Goal: Transaction & Acquisition: Purchase product/service

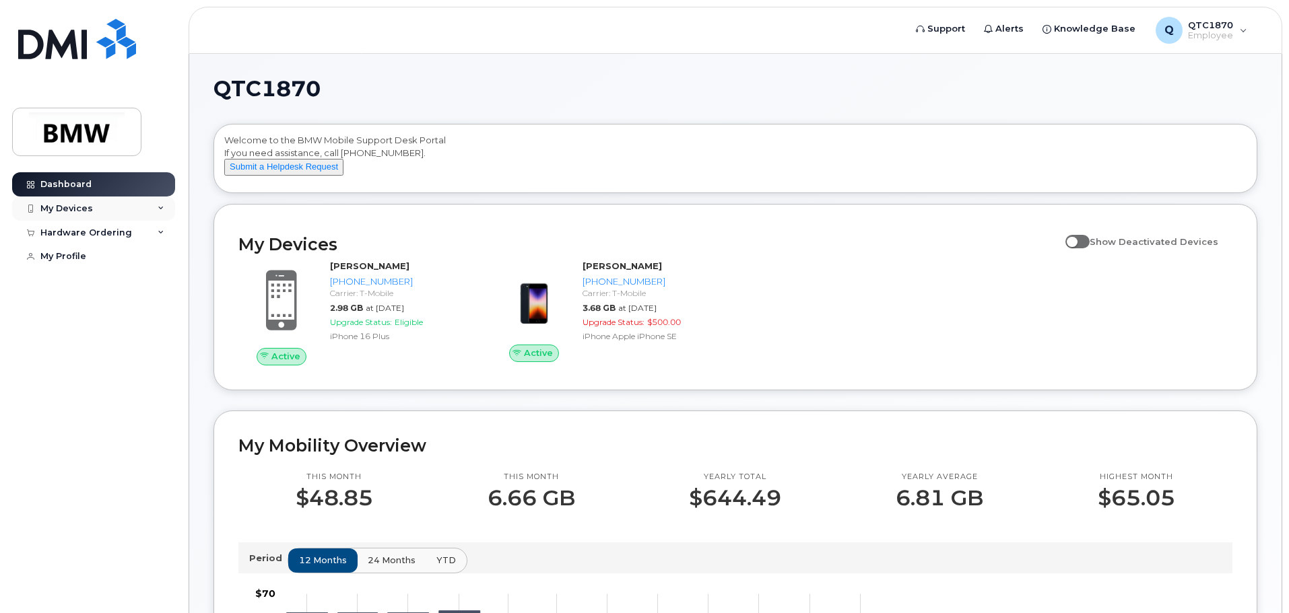
click at [90, 207] on div "My Devices" at bounding box center [66, 208] width 53 height 11
click at [127, 373] on div "Hardware Ordering" at bounding box center [86, 367] width 92 height 11
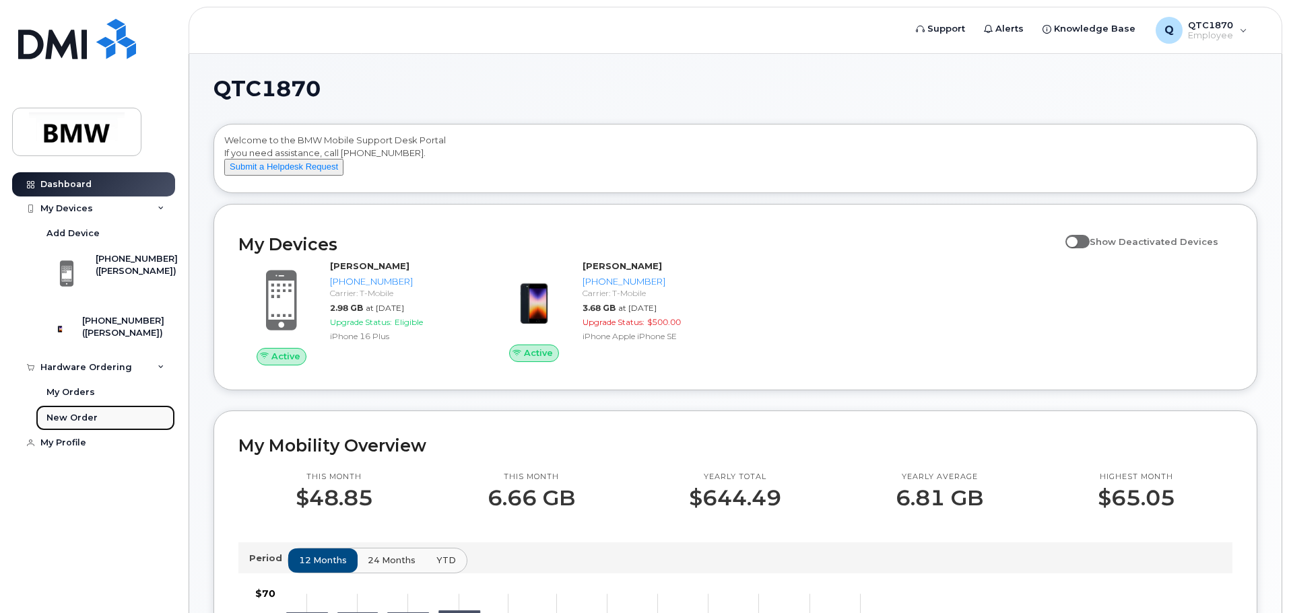
click at [83, 424] on div "New Order" at bounding box center [71, 418] width 51 height 12
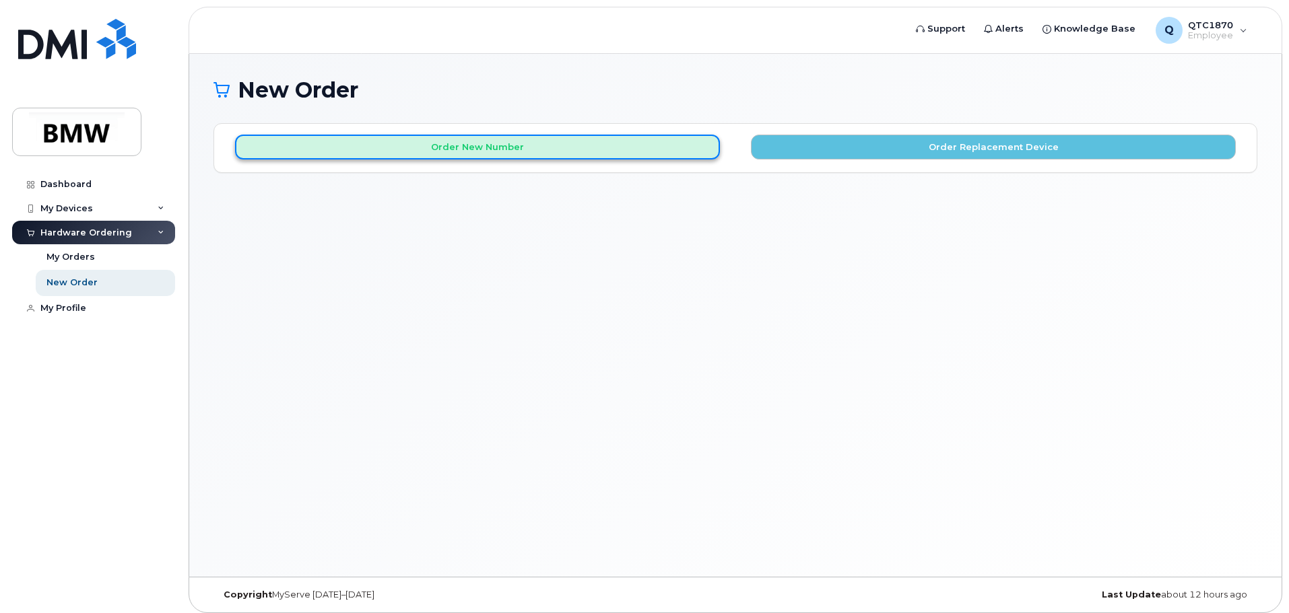
click at [531, 152] on button "Order New Number" at bounding box center [477, 147] width 485 height 25
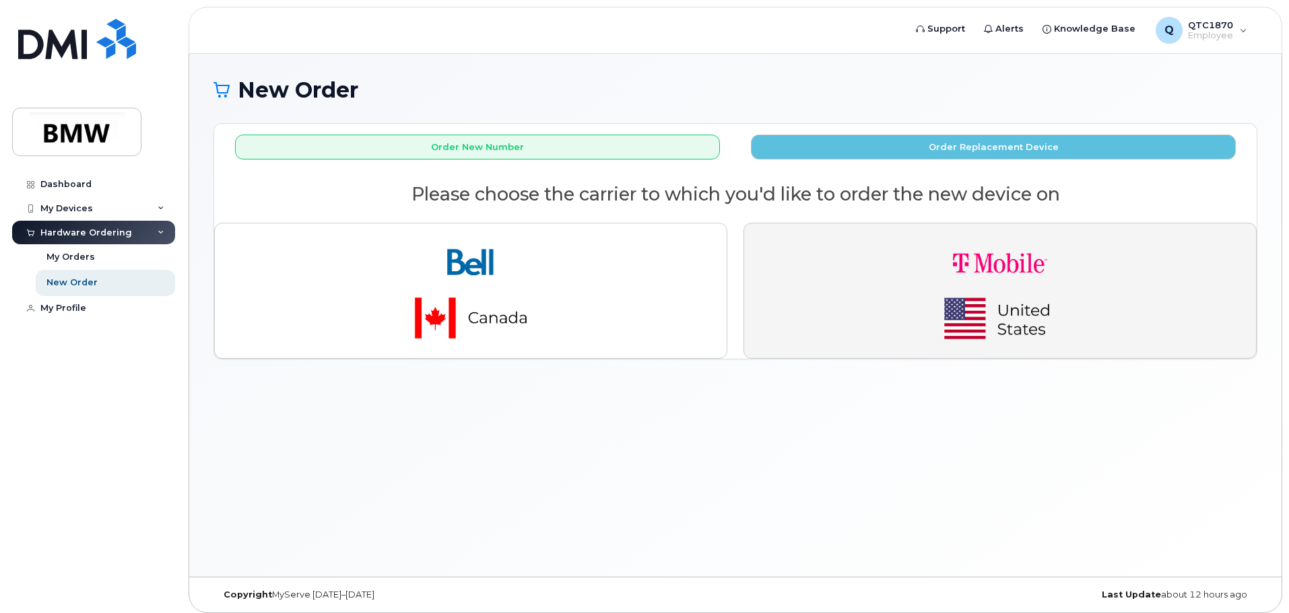
click at [989, 321] on img "button" at bounding box center [999, 290] width 188 height 113
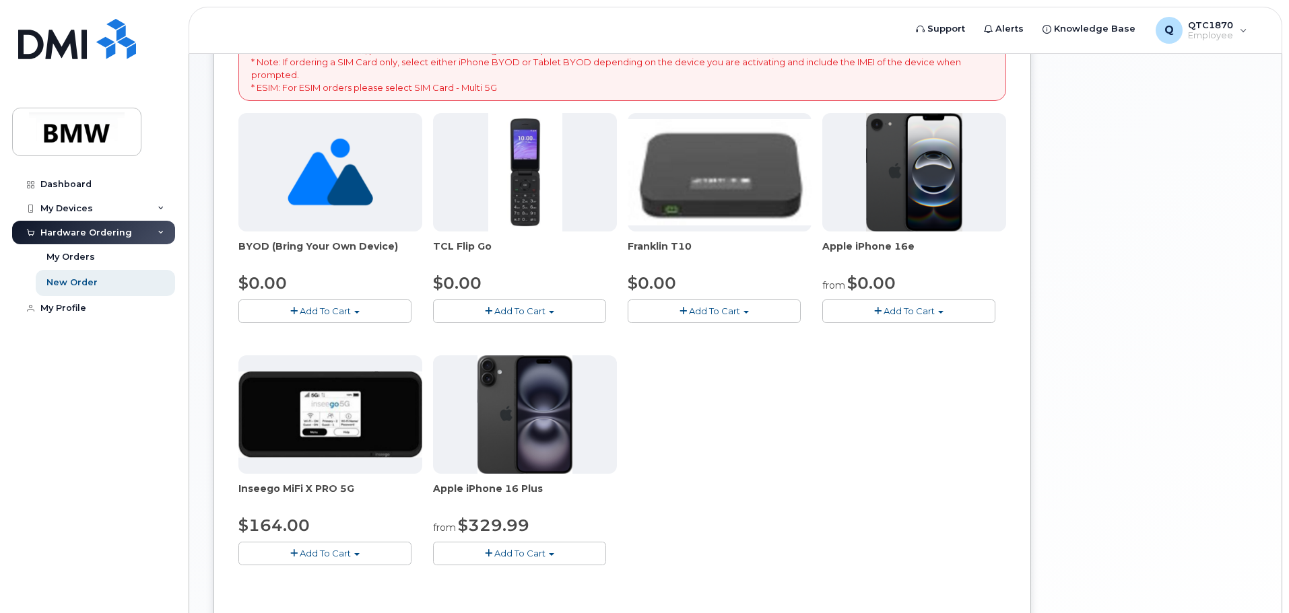
scroll to position [269, 0]
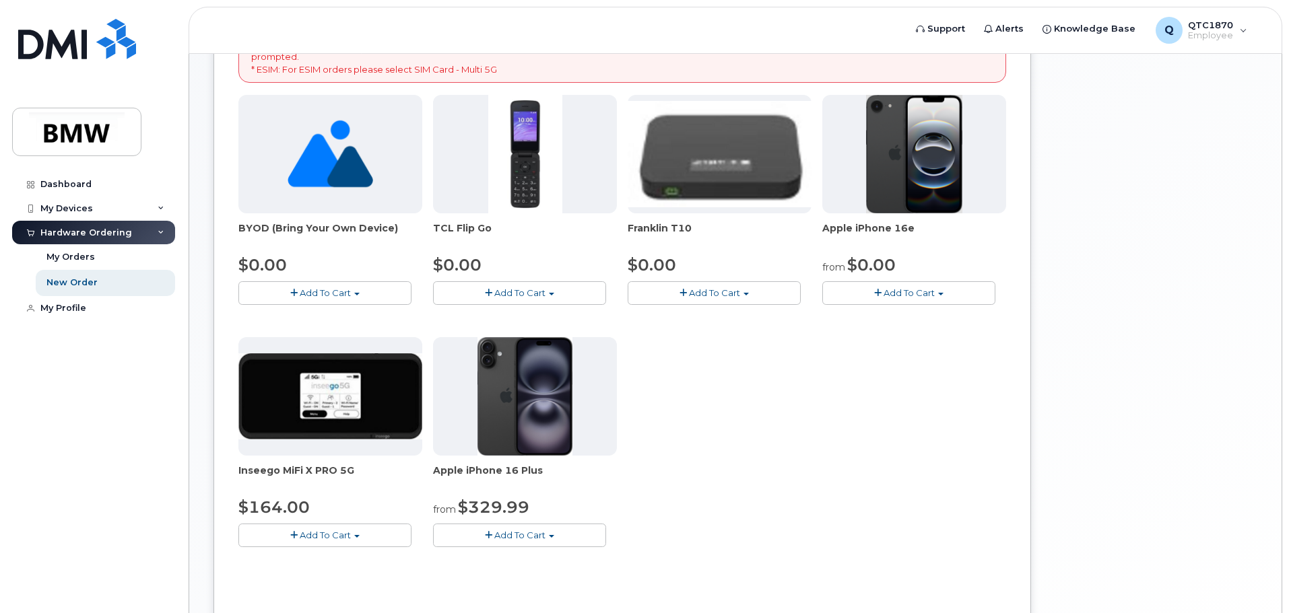
click at [911, 294] on span "Add To Cart" at bounding box center [908, 292] width 51 height 11
click at [889, 317] on link "$0.00 - 30 Month Activation (128GB)" at bounding box center [922, 318] width 194 height 17
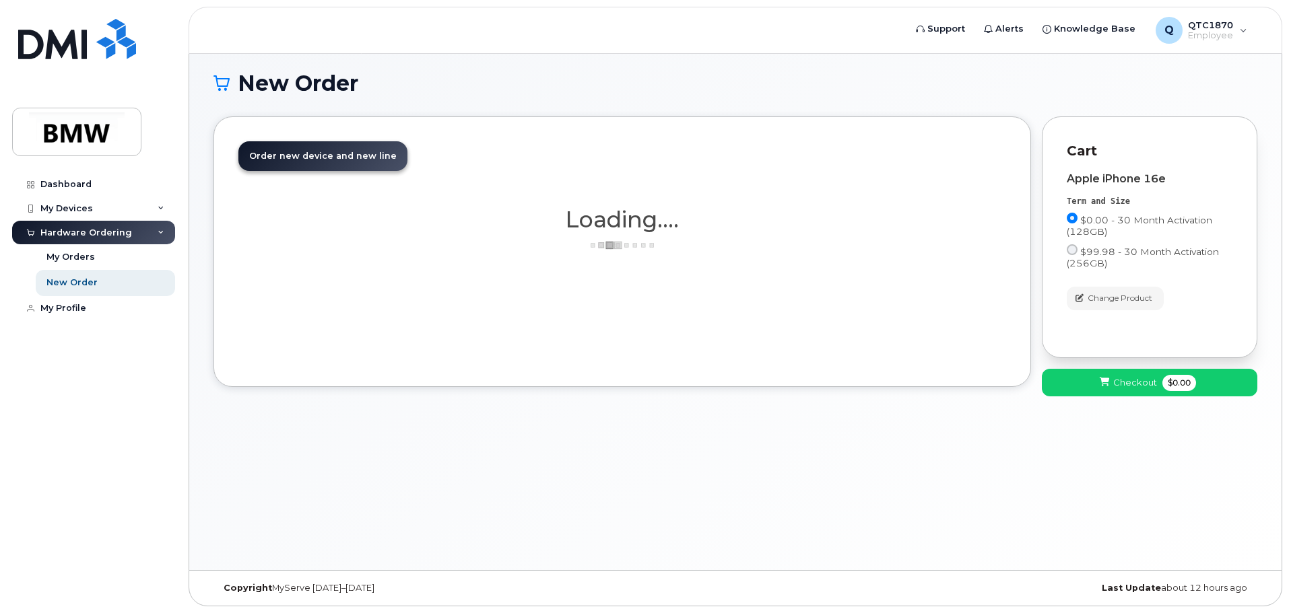
scroll to position [7, 0]
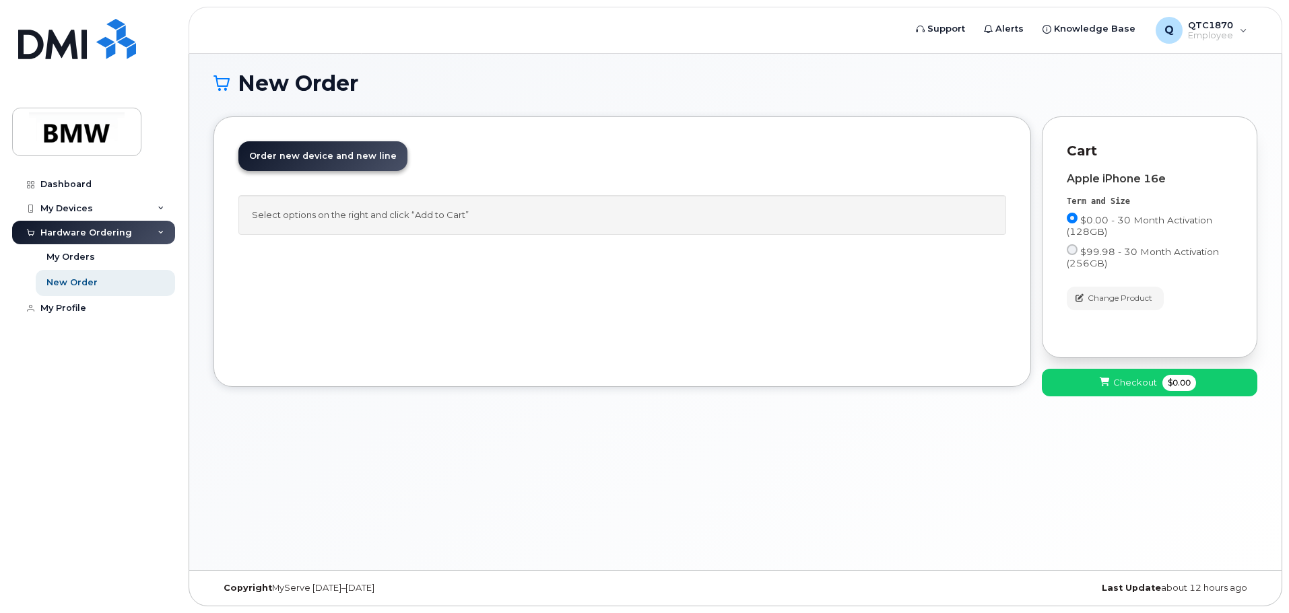
click at [356, 154] on span "Order new device and new line" at bounding box center [322, 156] width 147 height 10
drag, startPoint x: 342, startPoint y: 213, endPoint x: 339, endPoint y: 221, distance: 7.9
click at [342, 214] on div "Select options on the right and click “Add to Cart”" at bounding box center [621, 215] width 767 height 40
click at [1155, 385] on button "Checkout $0.00" at bounding box center [1148, 383] width 215 height 28
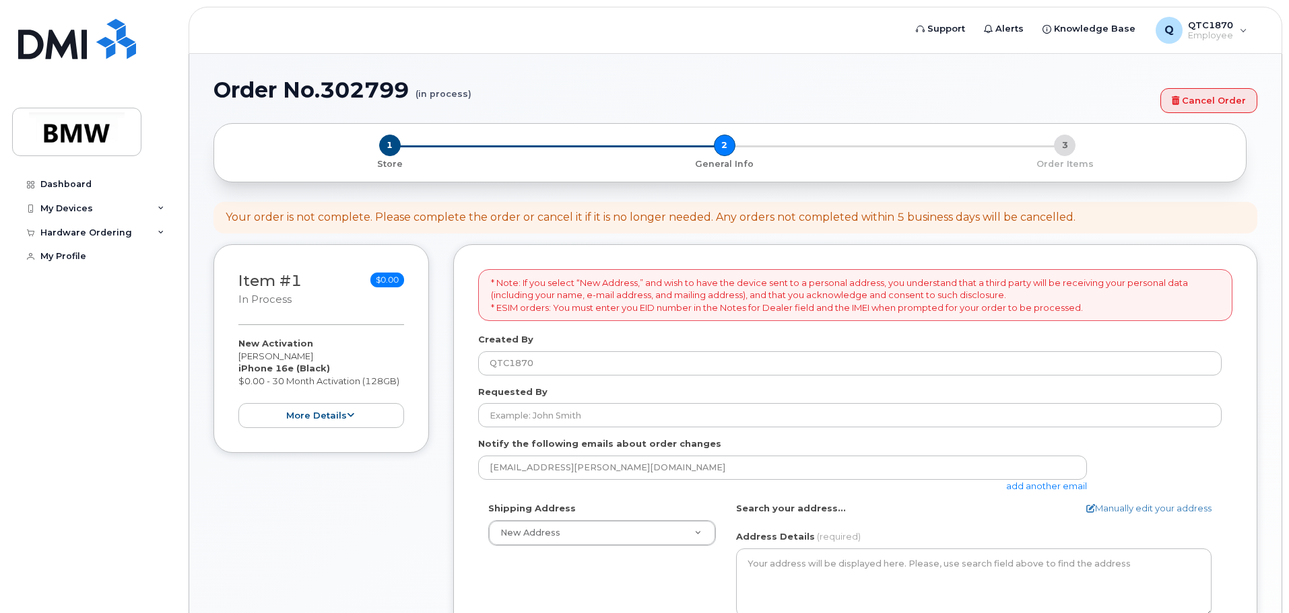
select select
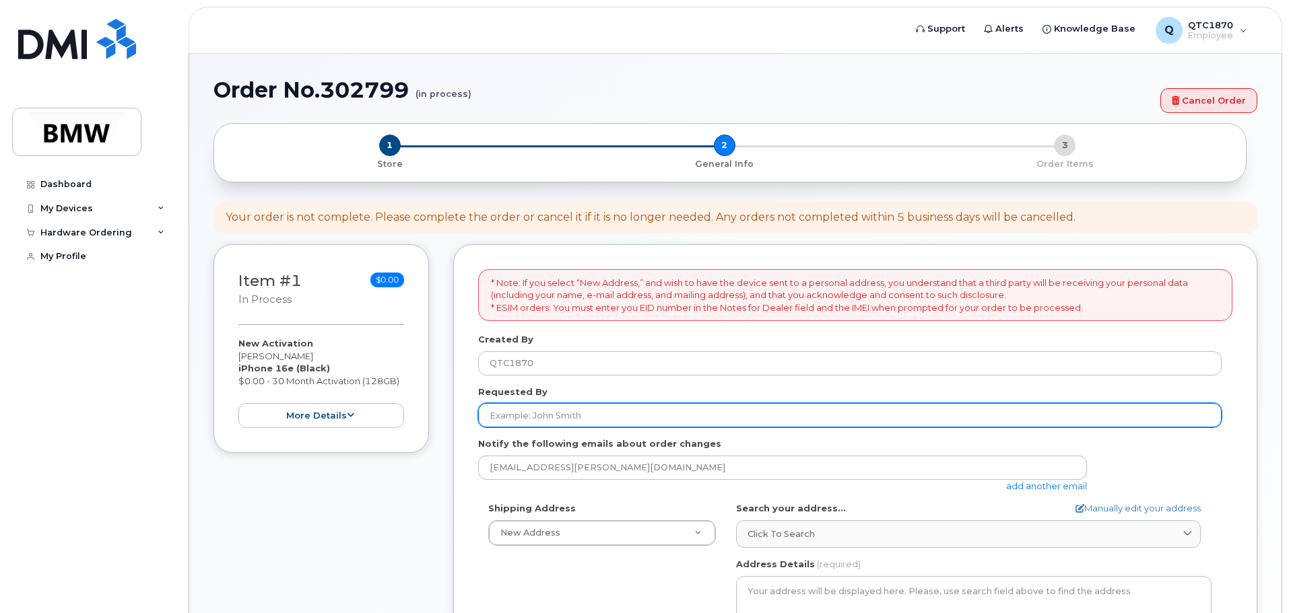
click at [532, 413] on input "Requested By" at bounding box center [849, 415] width 743 height 24
type input "[PERSON_NAME]"
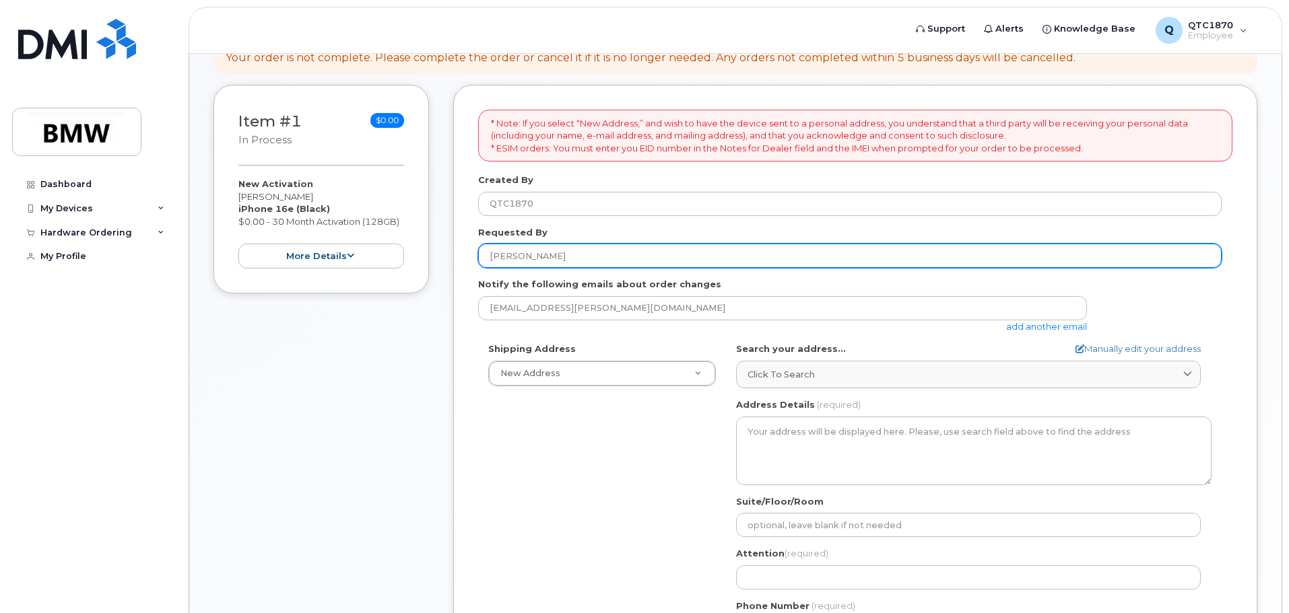
scroll to position [202, 0]
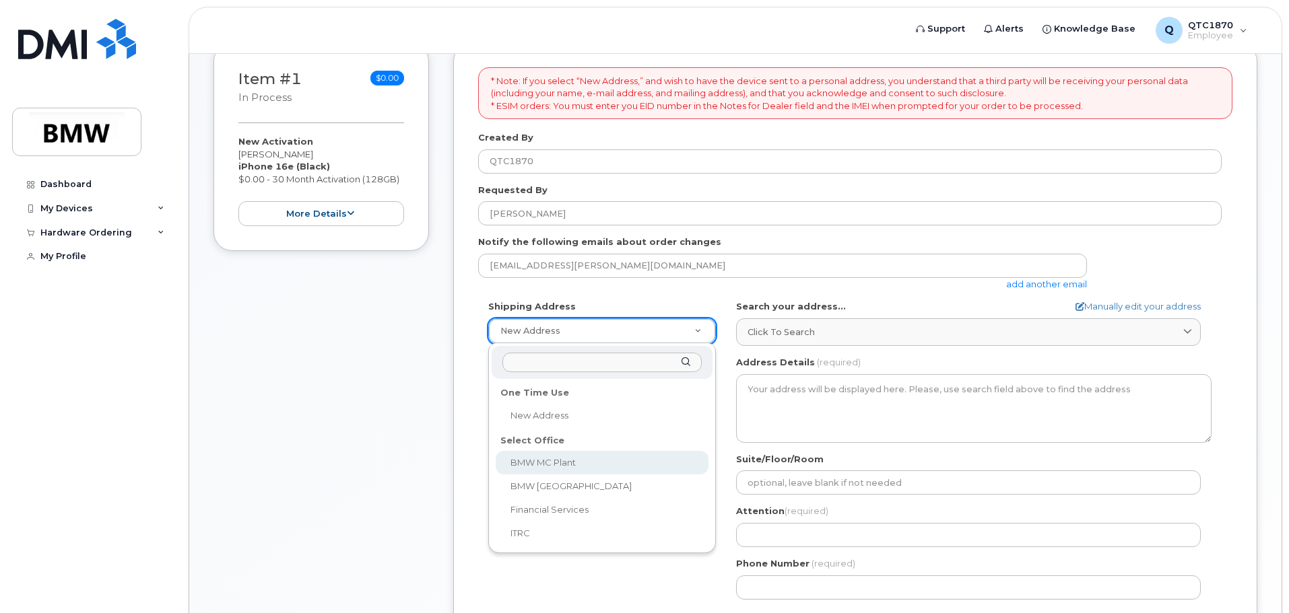
select select
type textarea "1400 Highway 101 S GREER SC 29651-6731 UNITED STATES Greer South Carolina 29651…"
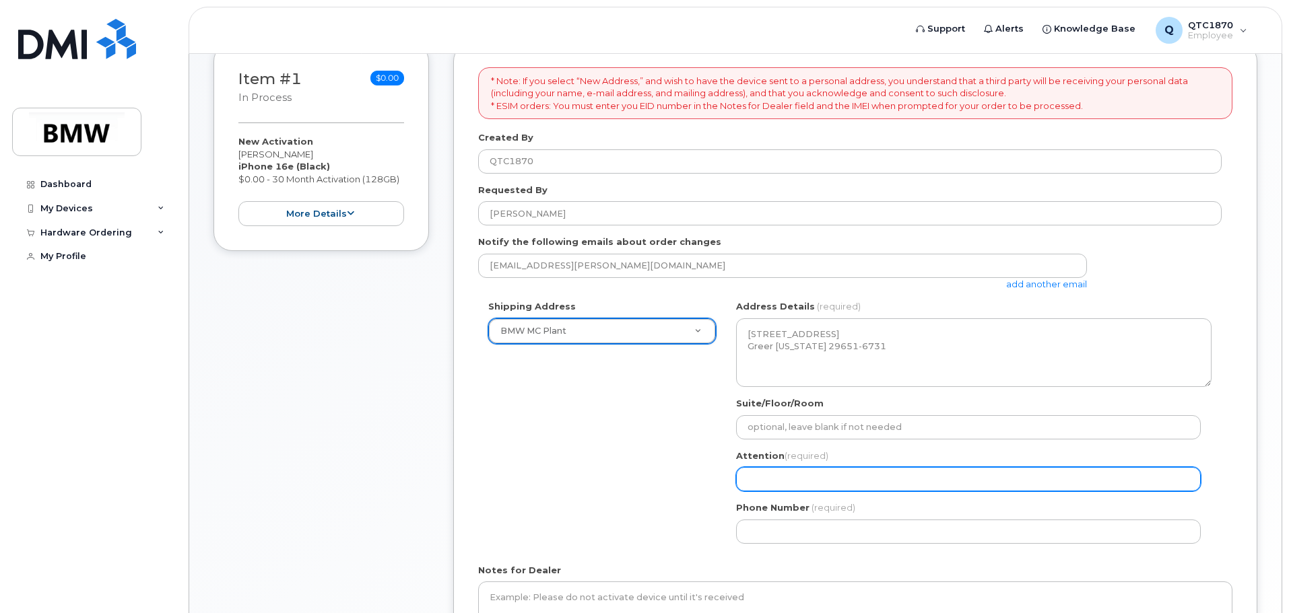
click at [765, 489] on input "Attention (required)" at bounding box center [968, 479] width 465 height 24
type input "Sara Bara"
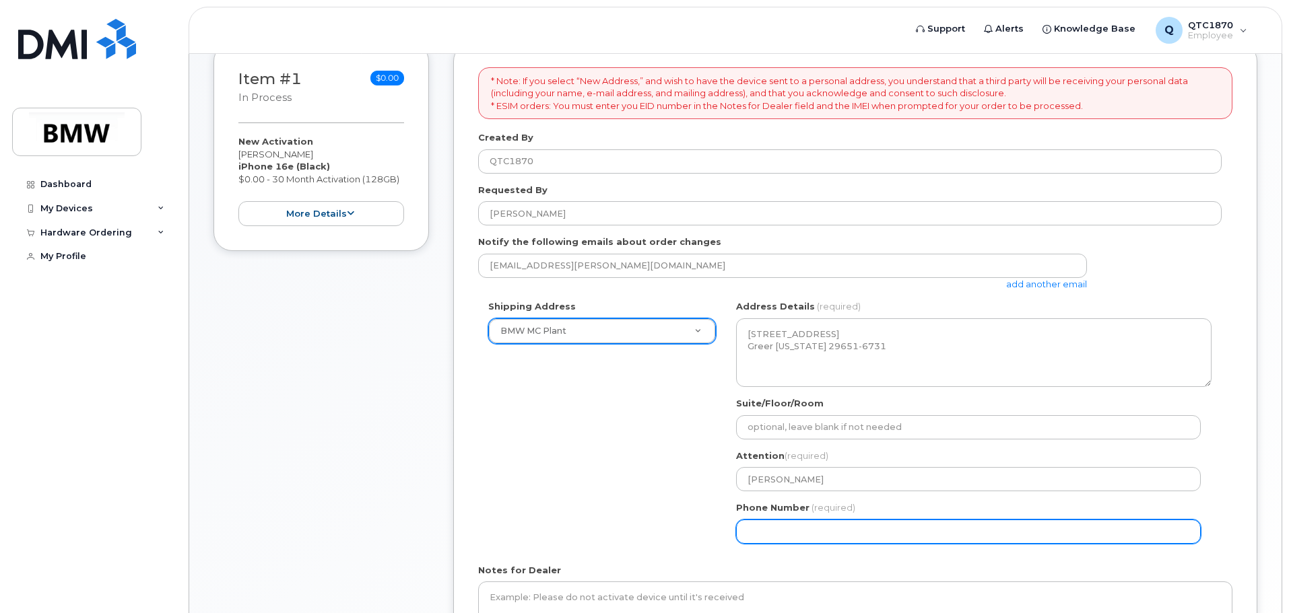
click at [812, 529] on input "Phone Number" at bounding box center [968, 532] width 465 height 24
select select
type input "864"
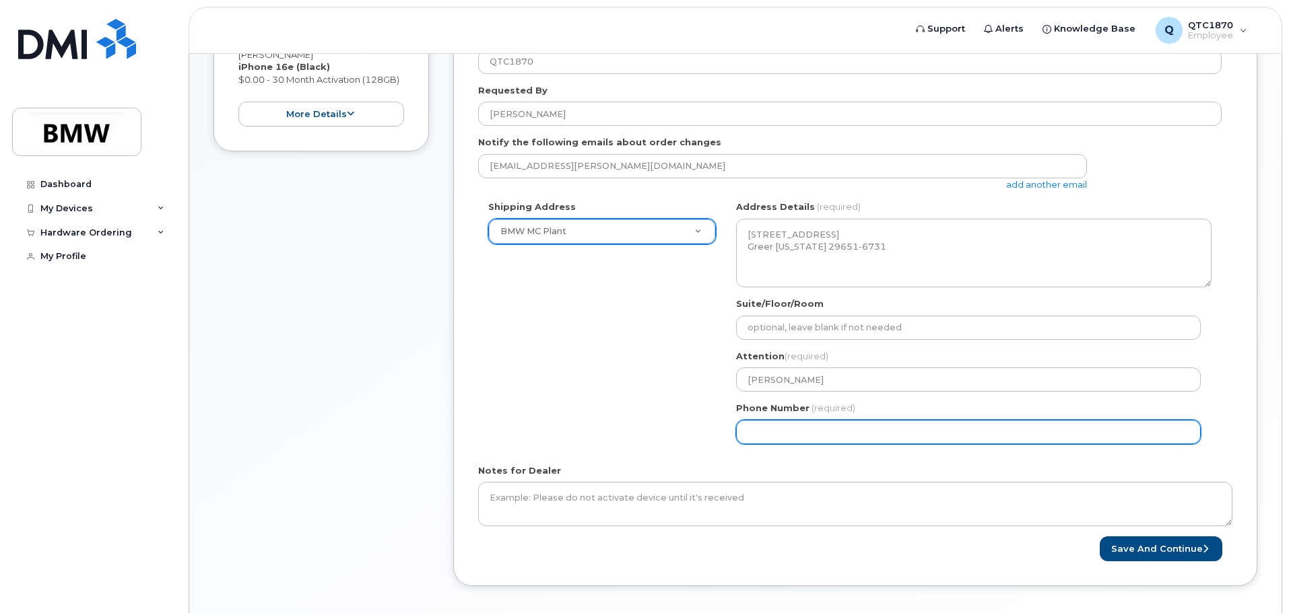
scroll to position [337, 0]
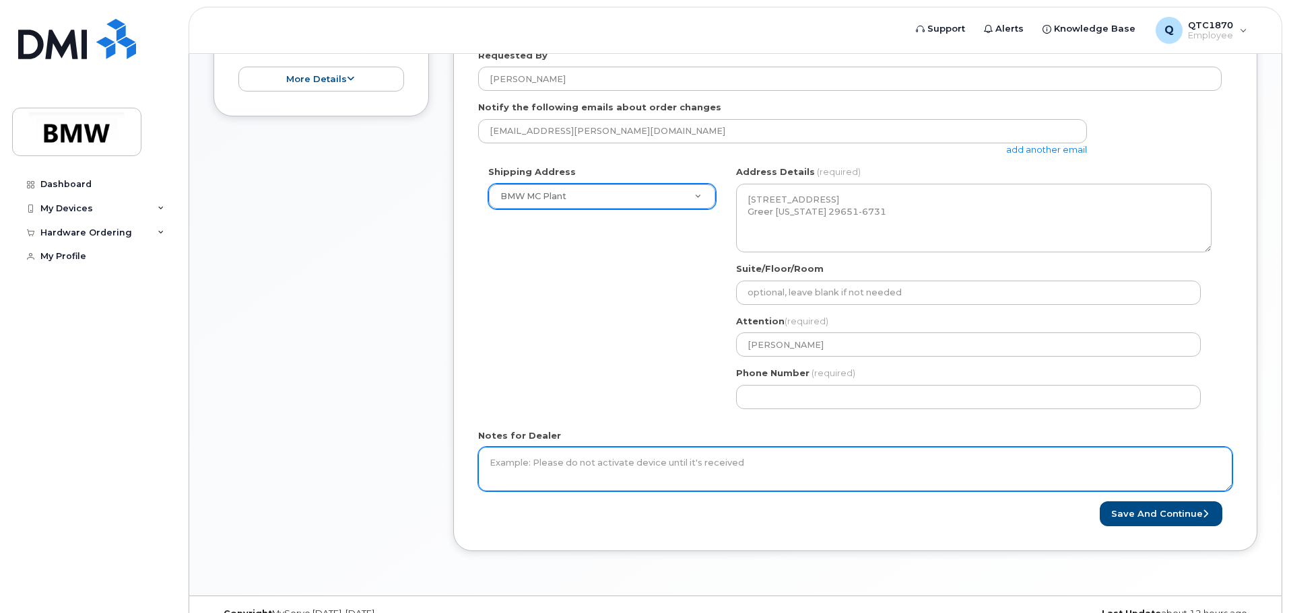
drag, startPoint x: 746, startPoint y: 471, endPoint x: 548, endPoint y: 465, distance: 198.0
click at [548, 465] on textarea "Notes for Dealer" at bounding box center [855, 469] width 754 height 44
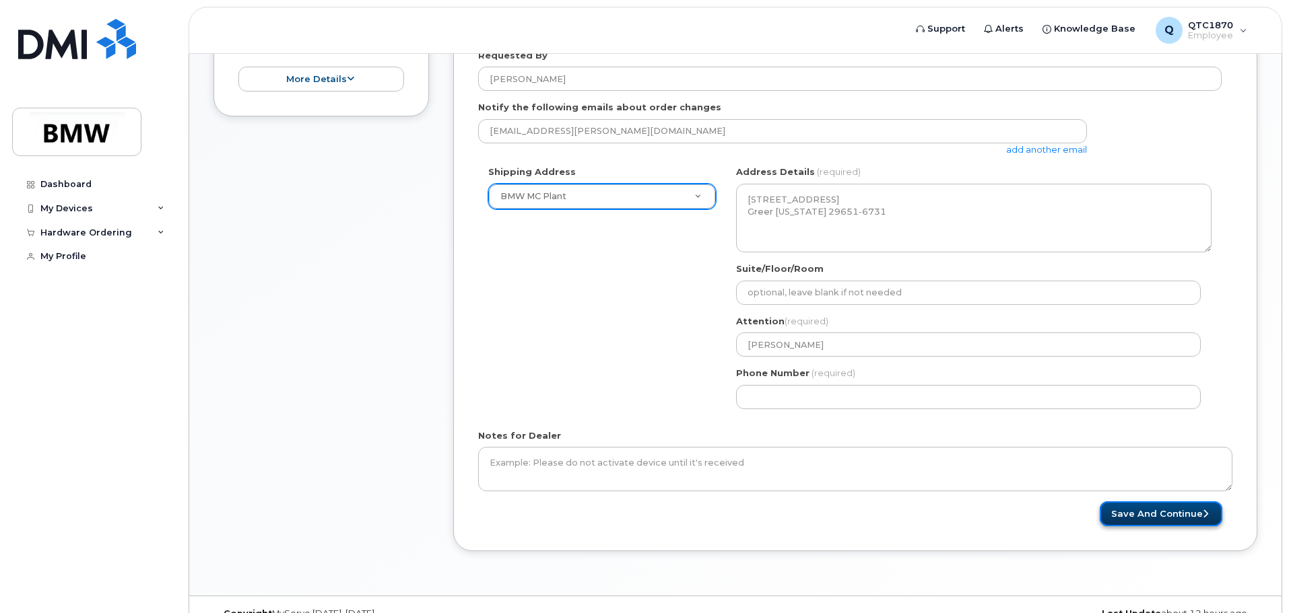
click at [1118, 516] on button "Save and Continue" at bounding box center [1160, 514] width 123 height 25
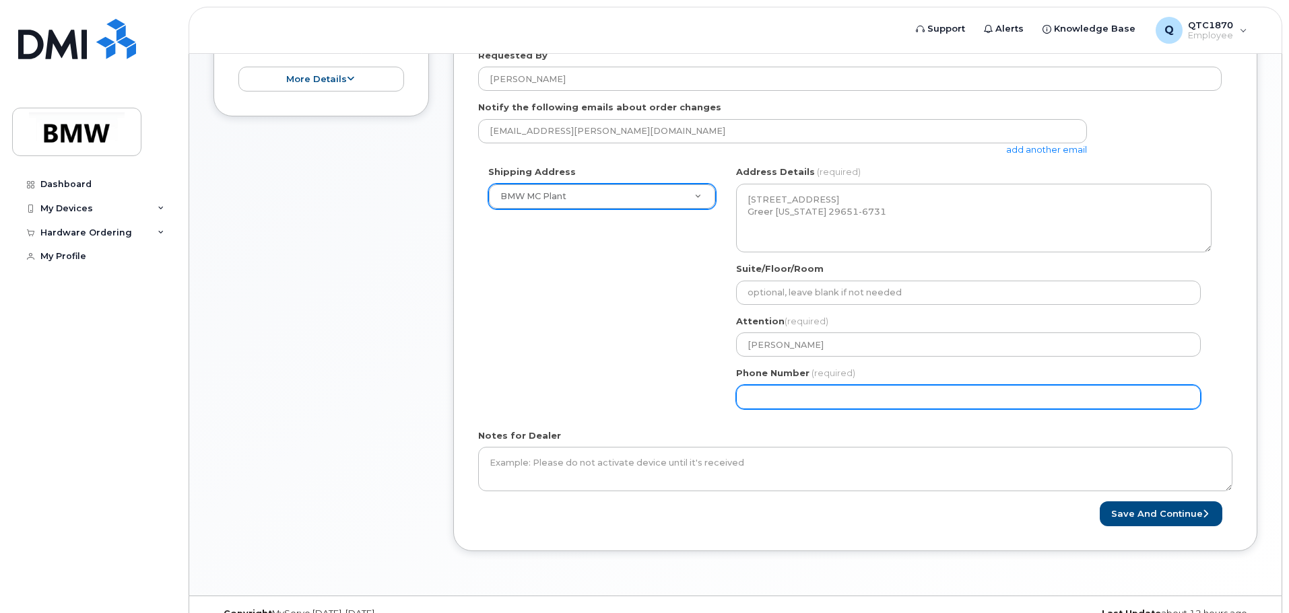
drag, startPoint x: 791, startPoint y: 399, endPoint x: 803, endPoint y: 435, distance: 38.3
click at [791, 399] on input "Phone Number" at bounding box center [968, 397] width 465 height 24
click at [771, 397] on input "Phone Number" at bounding box center [968, 397] width 465 height 24
select select
type input "8647531983"
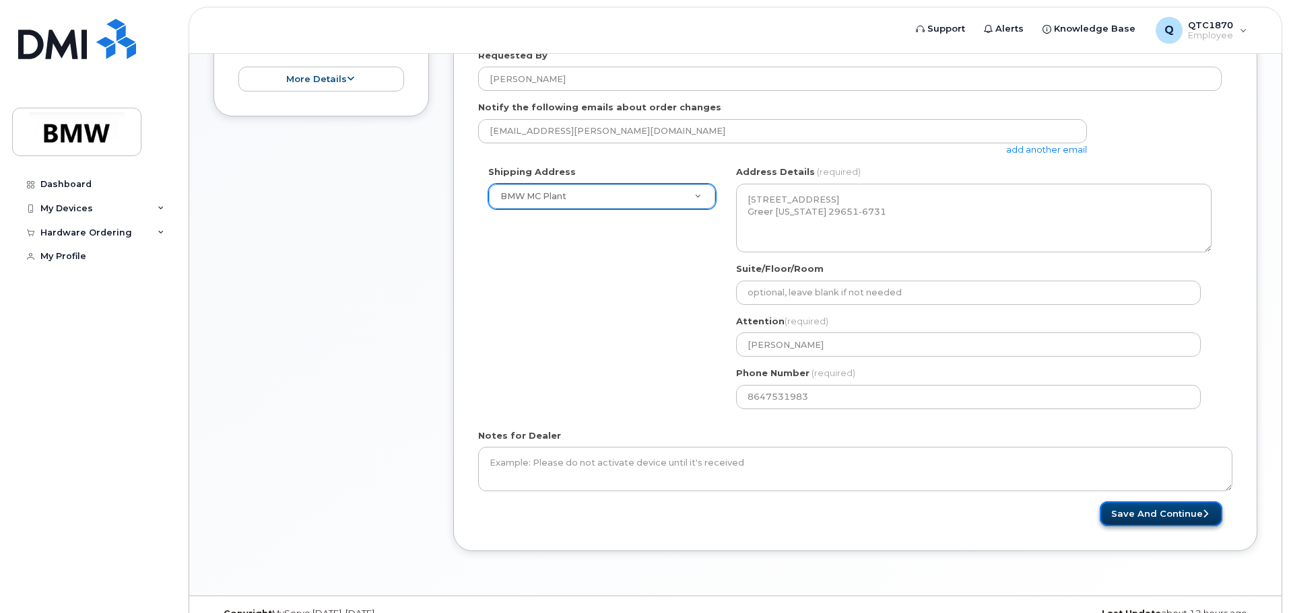
click at [1139, 514] on button "Save and Continue" at bounding box center [1160, 514] width 123 height 25
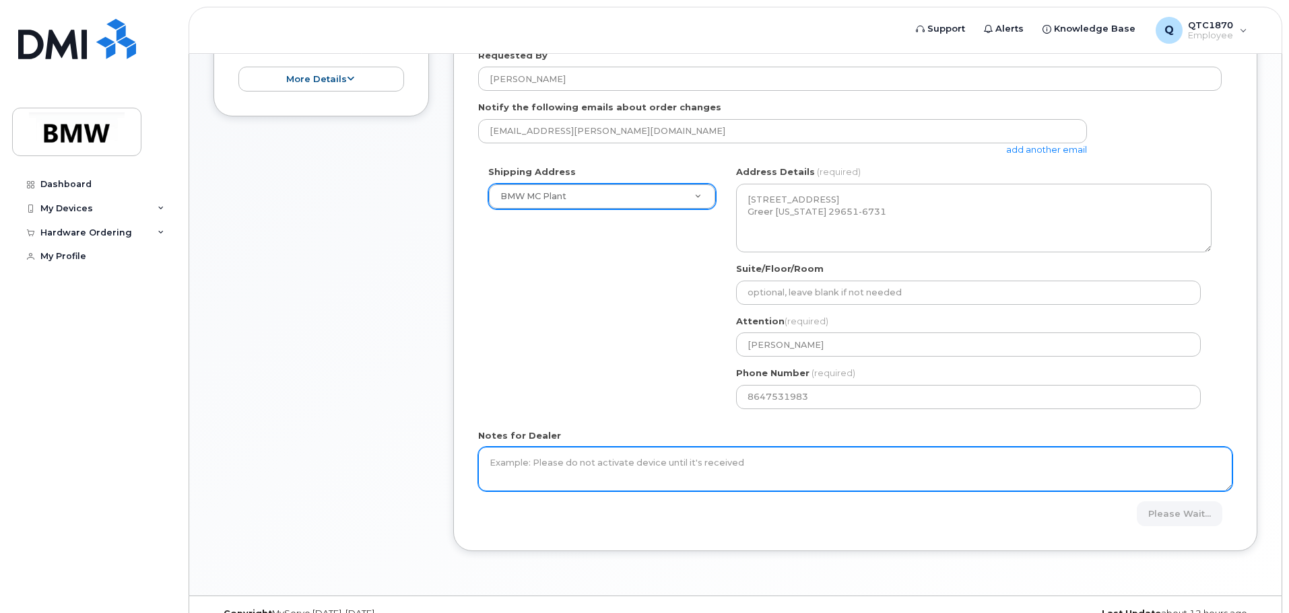
click at [600, 462] on textarea "Notes for Dealer" at bounding box center [855, 469] width 754 height 44
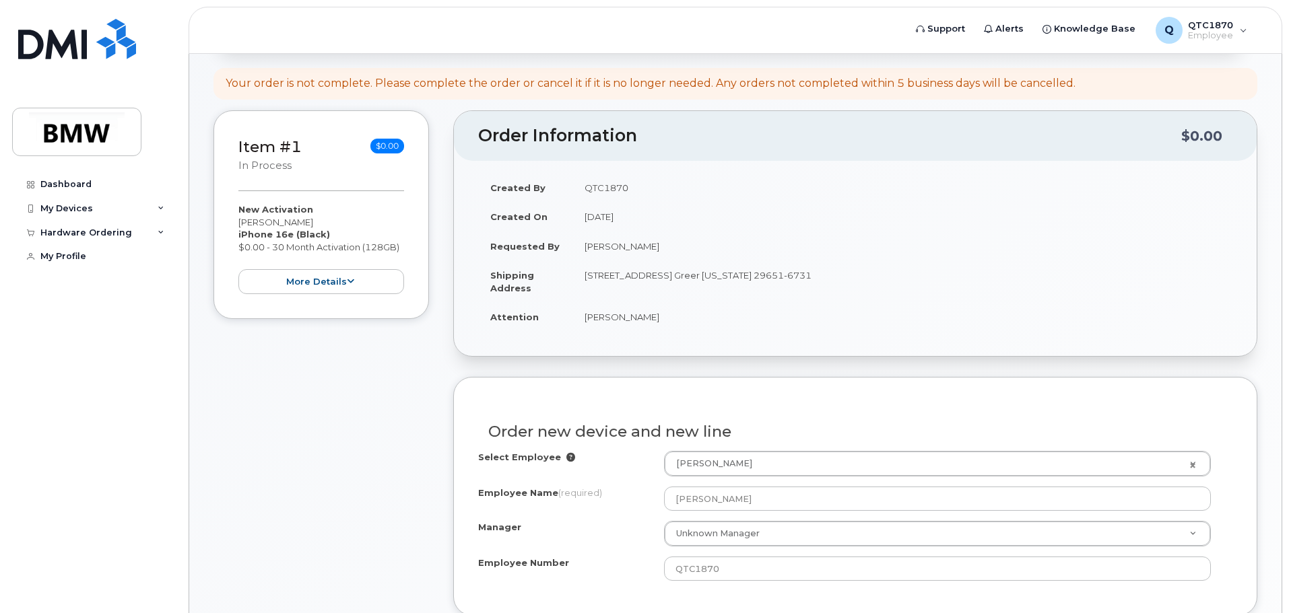
scroll to position [135, 0]
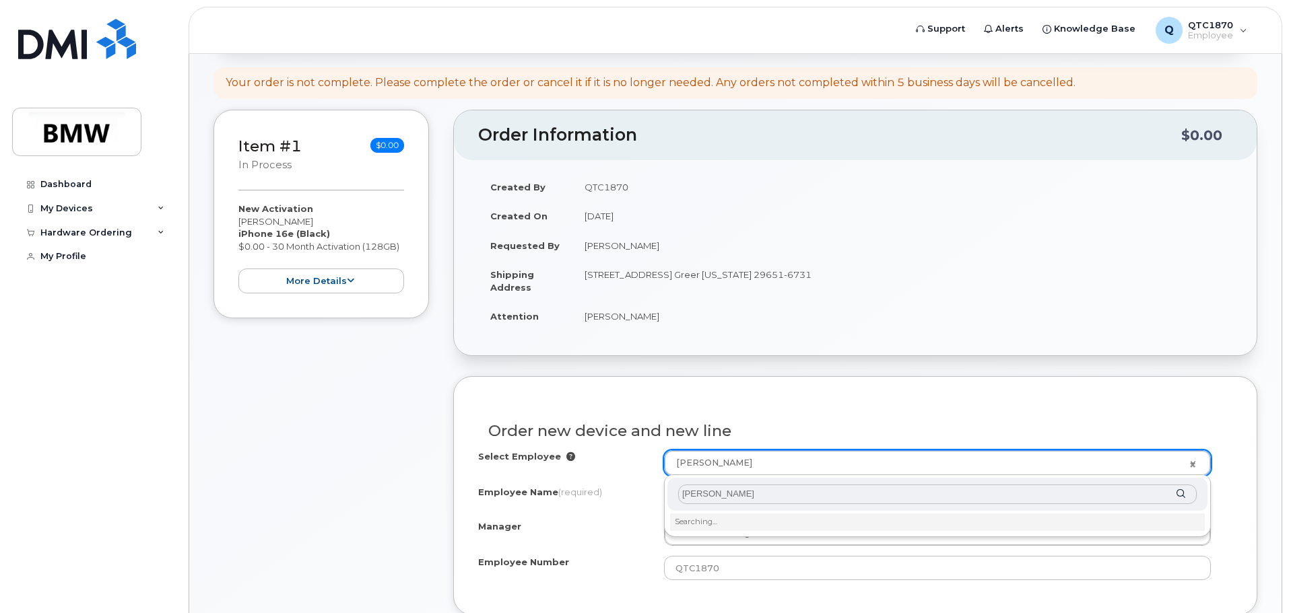
type input "Richard"
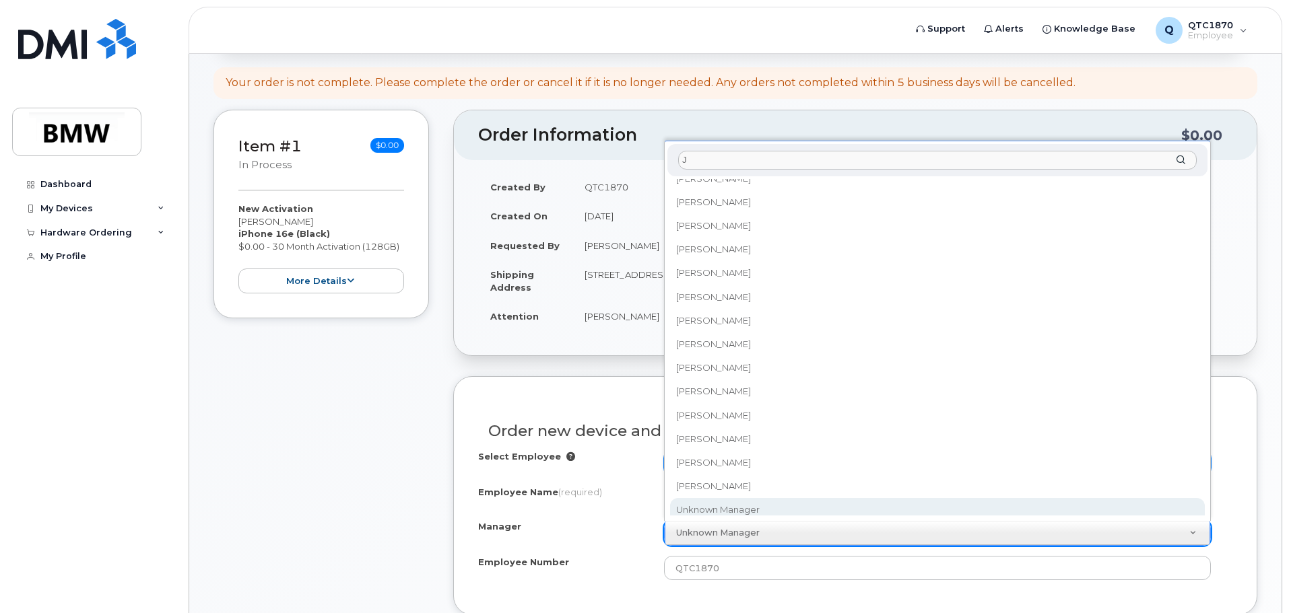
scroll to position [0, 0]
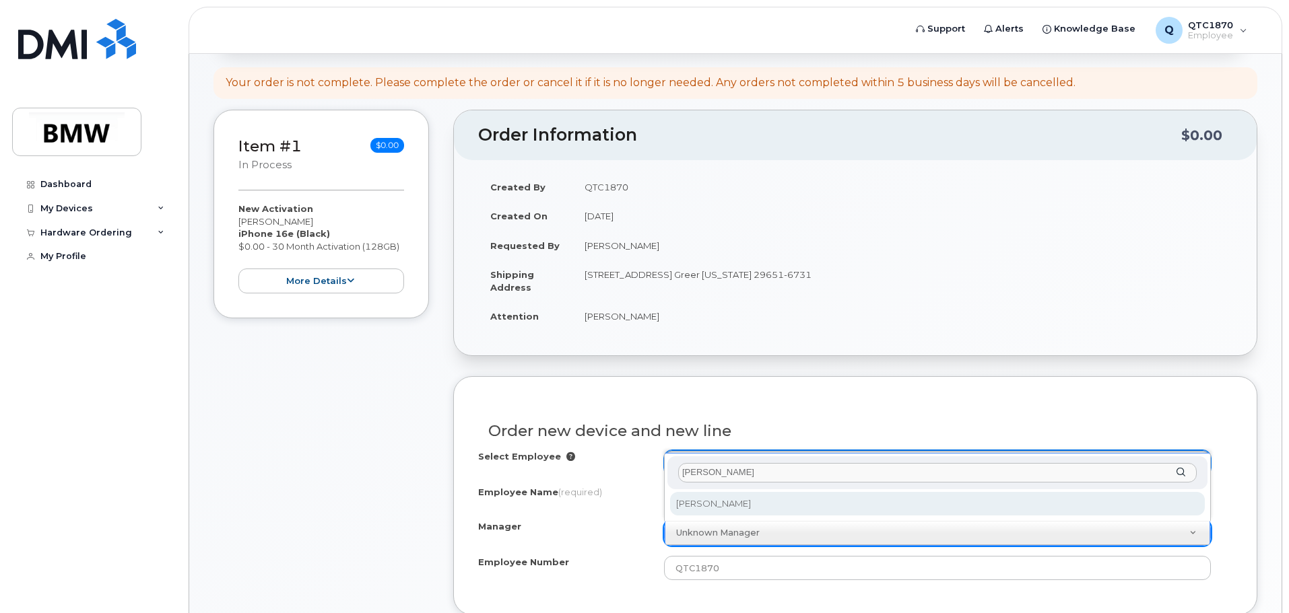
type input "Johnny"
select select "1895492"
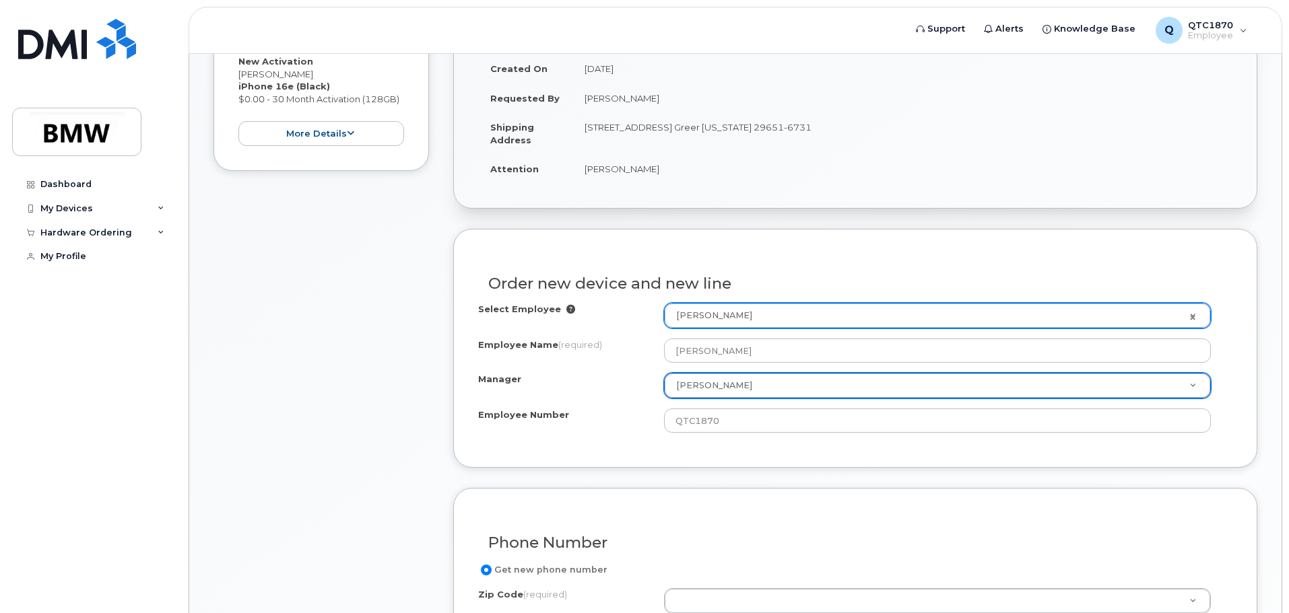
scroll to position [471, 0]
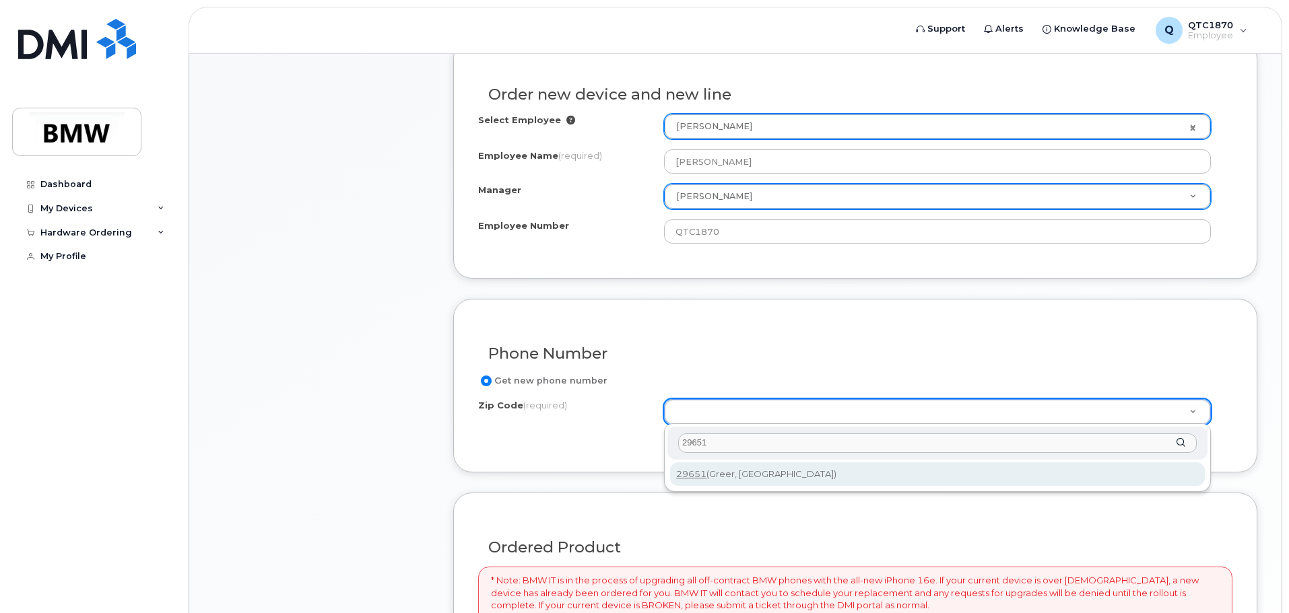
type input "29651"
type input "29651 (Greer, SC)"
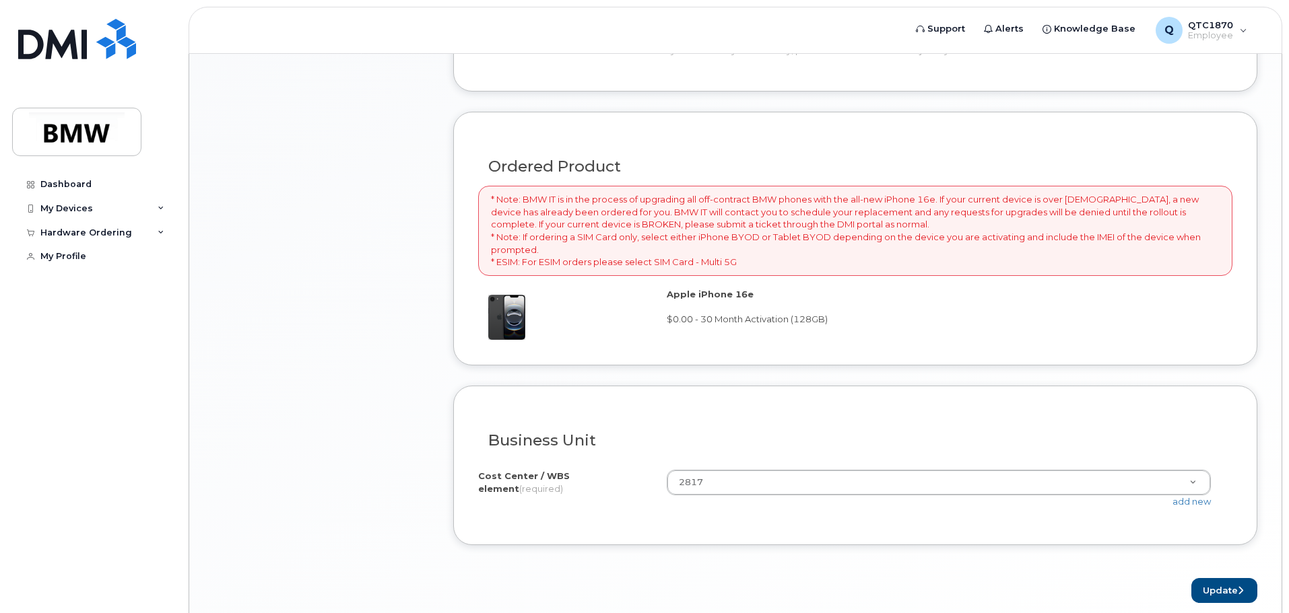
scroll to position [875, 0]
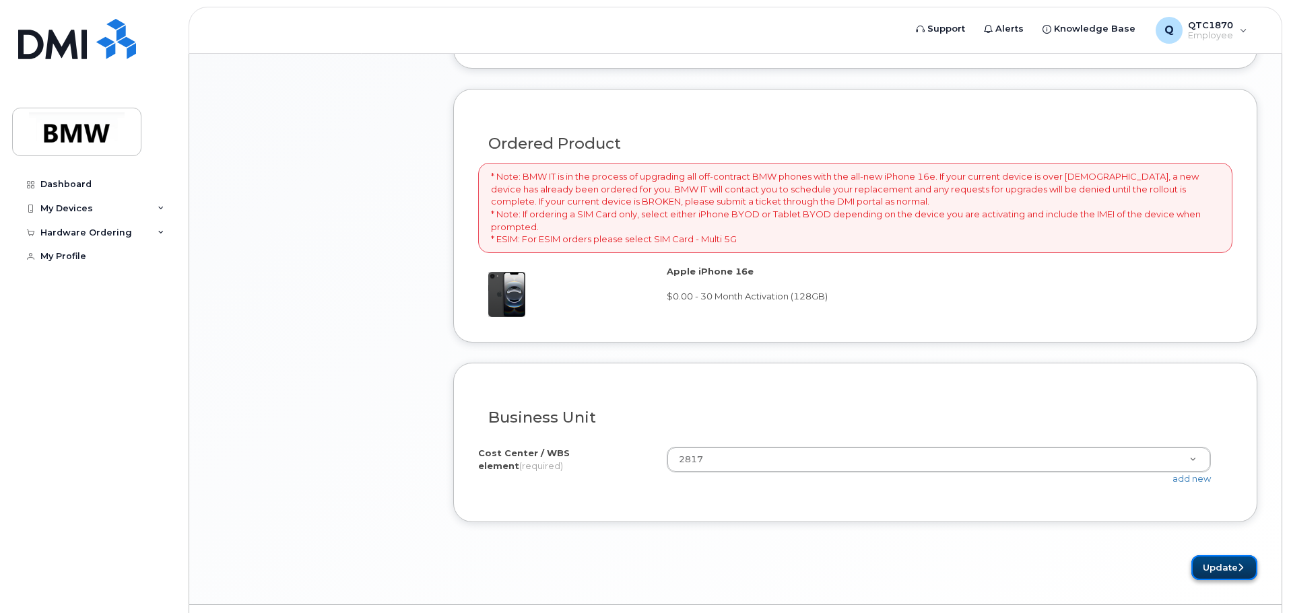
click at [1221, 564] on button "Update" at bounding box center [1224, 567] width 66 height 25
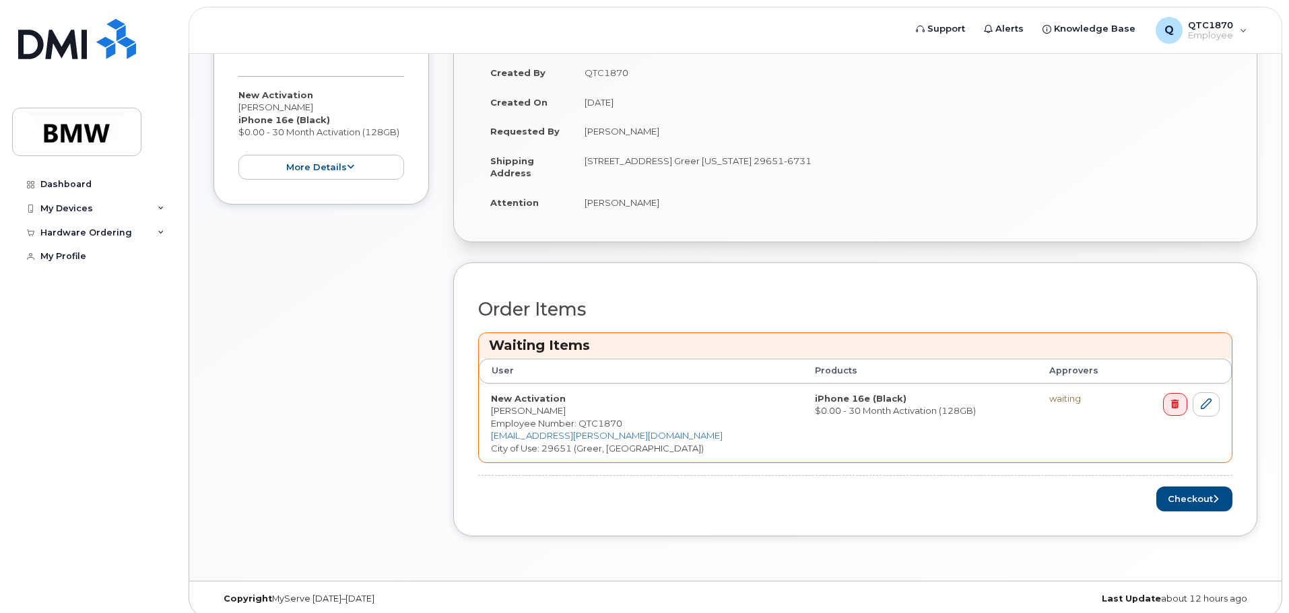
scroll to position [317, 0]
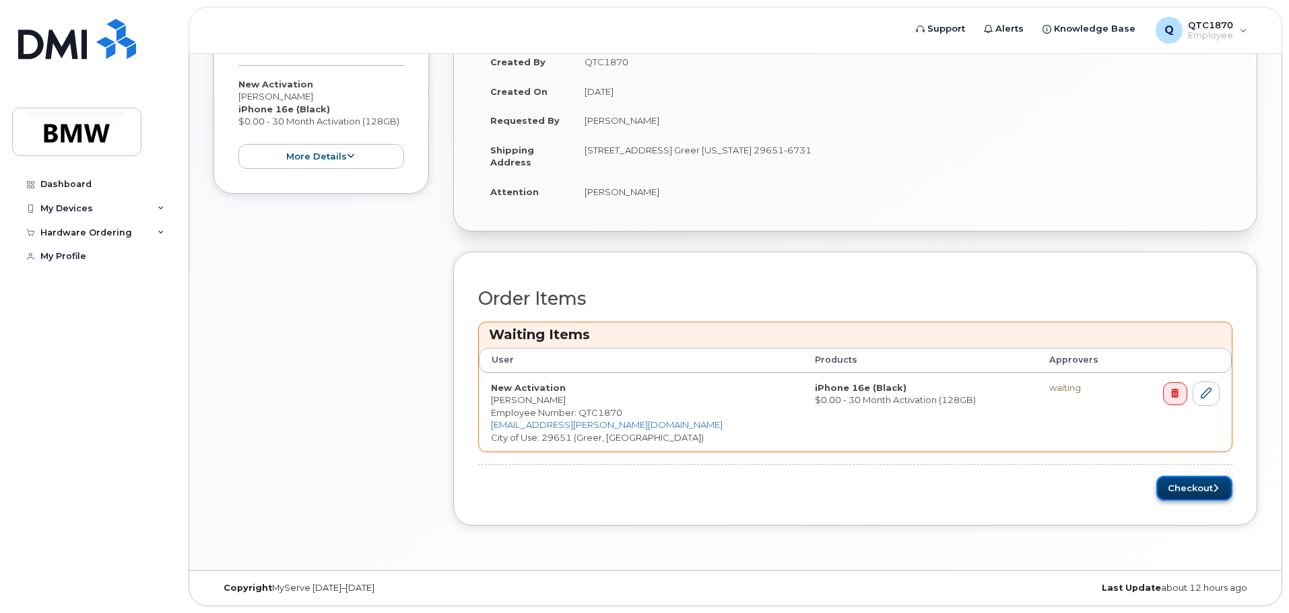
click at [1189, 491] on button "Checkout" at bounding box center [1194, 488] width 76 height 25
